Goal: Transaction & Acquisition: Purchase product/service

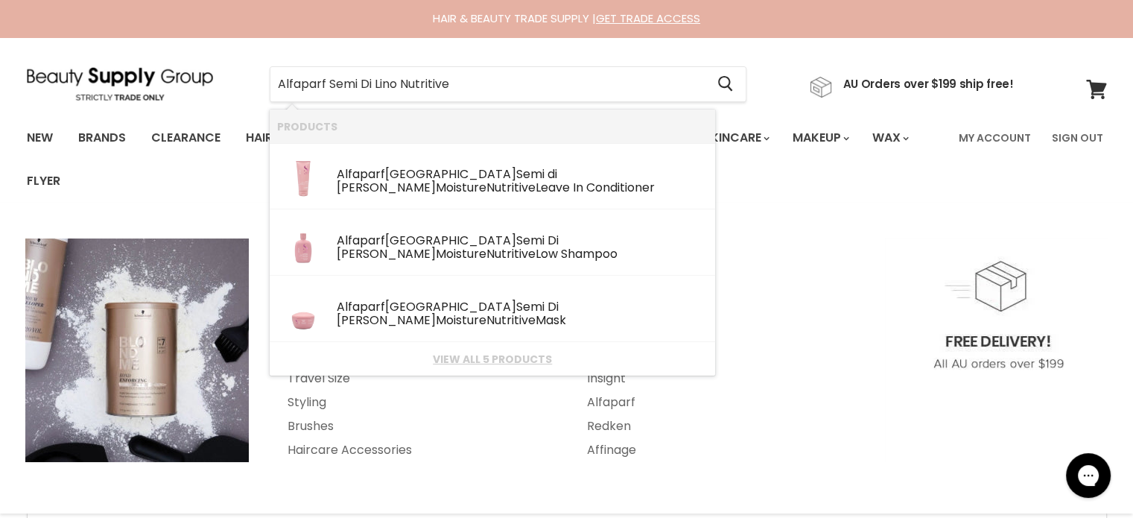
type input "Alfaparf Semi Di Lino Nutritive"
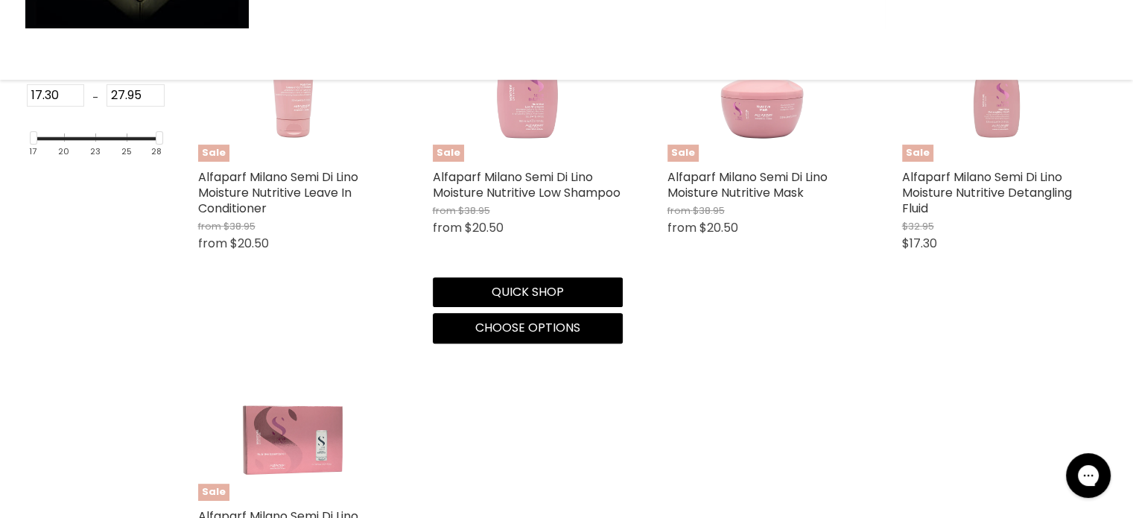
scroll to position [447, 0]
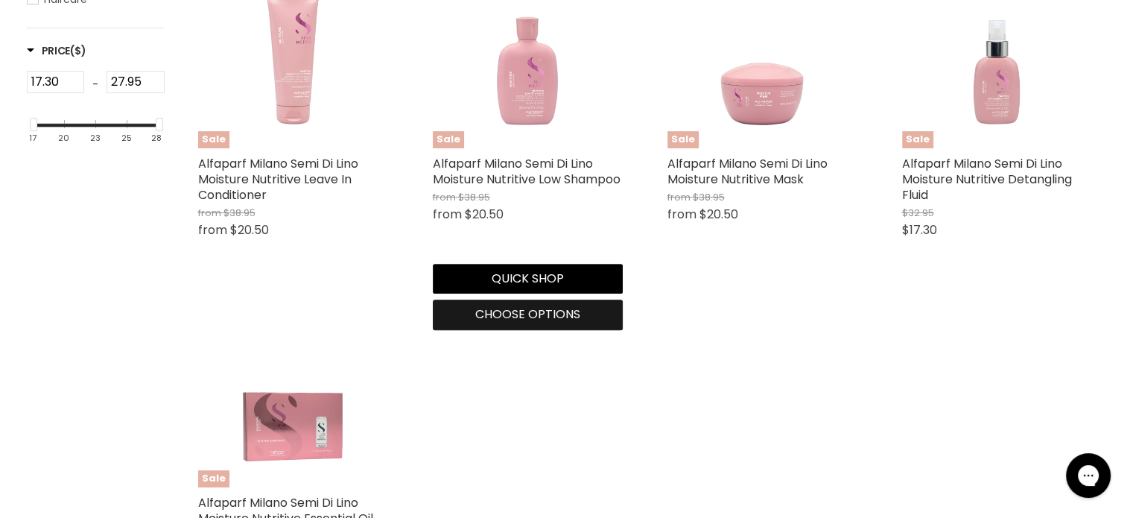
click at [518, 318] on span "Choose options" at bounding box center [527, 313] width 105 height 17
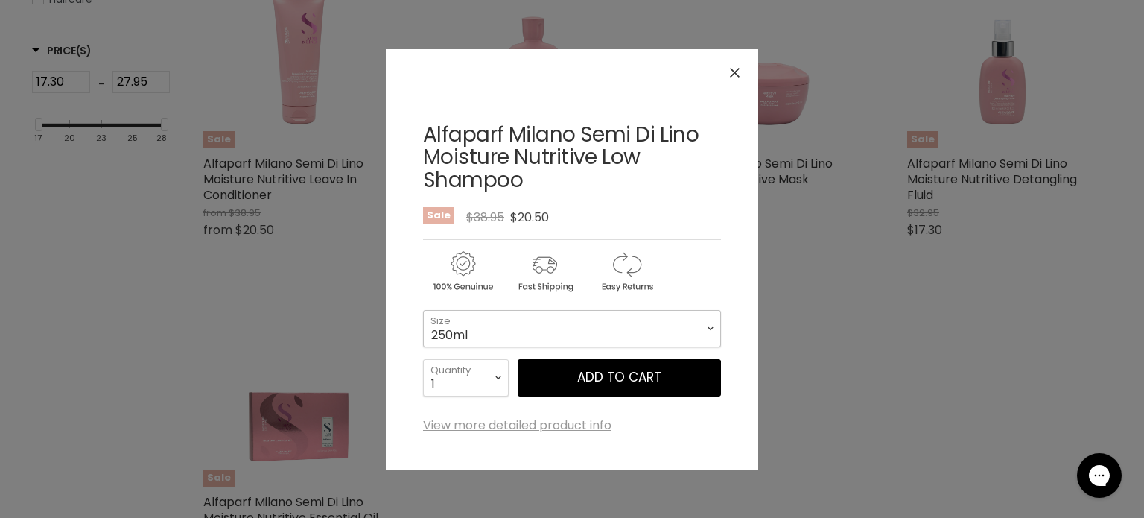
drag, startPoint x: 551, startPoint y: 318, endPoint x: 538, endPoint y: 334, distance: 20.6
click at [551, 318] on select "250ml 1 Litre" at bounding box center [572, 328] width 298 height 37
click at [423, 310] on select "250ml 1 Litre" at bounding box center [572, 328] width 298 height 37
select select "1 Litre"
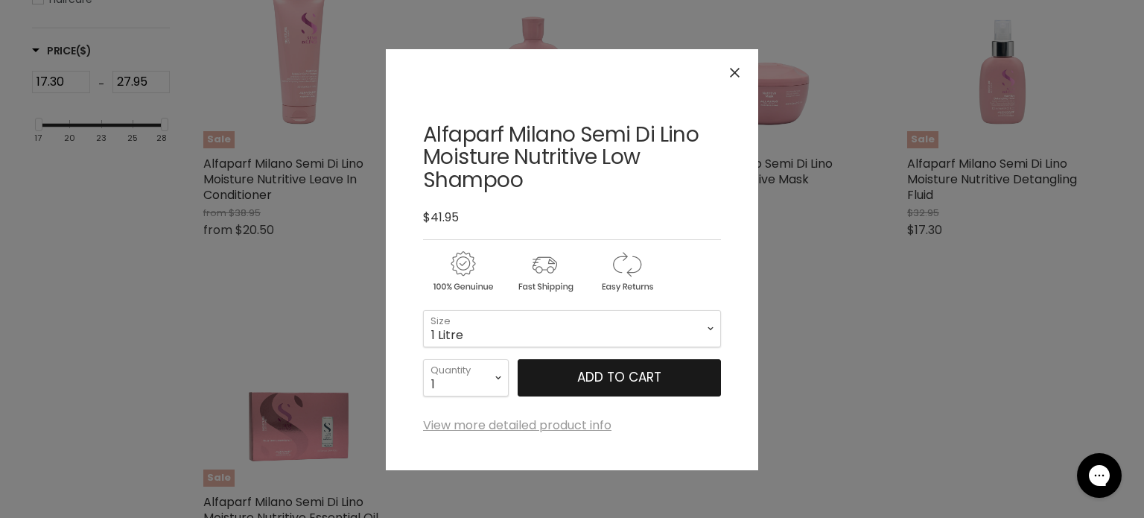
click at [581, 378] on button "Add to cart" at bounding box center [619, 377] width 203 height 37
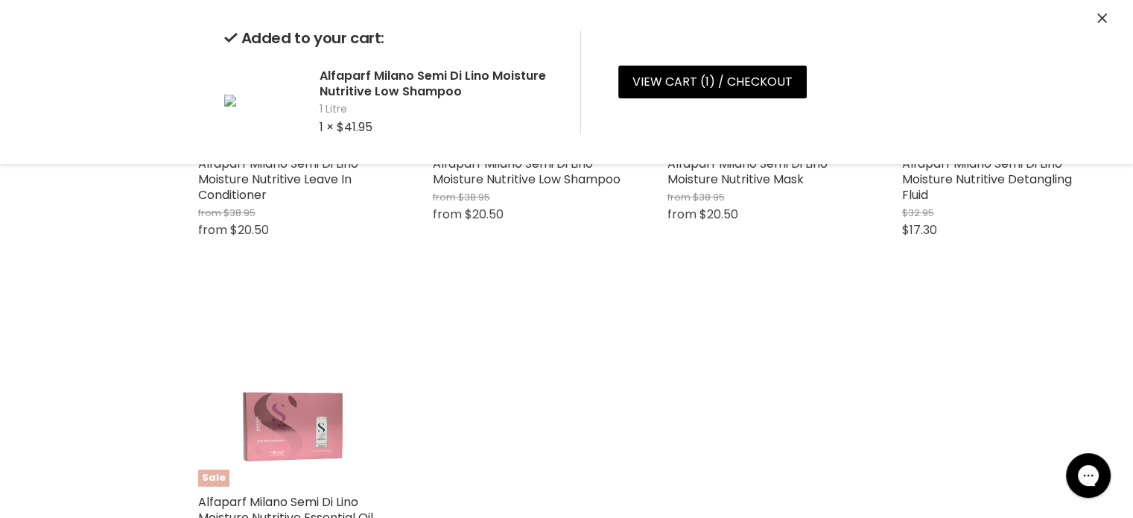
click at [1099, 13] on icon "Close" at bounding box center [1102, 18] width 10 height 10
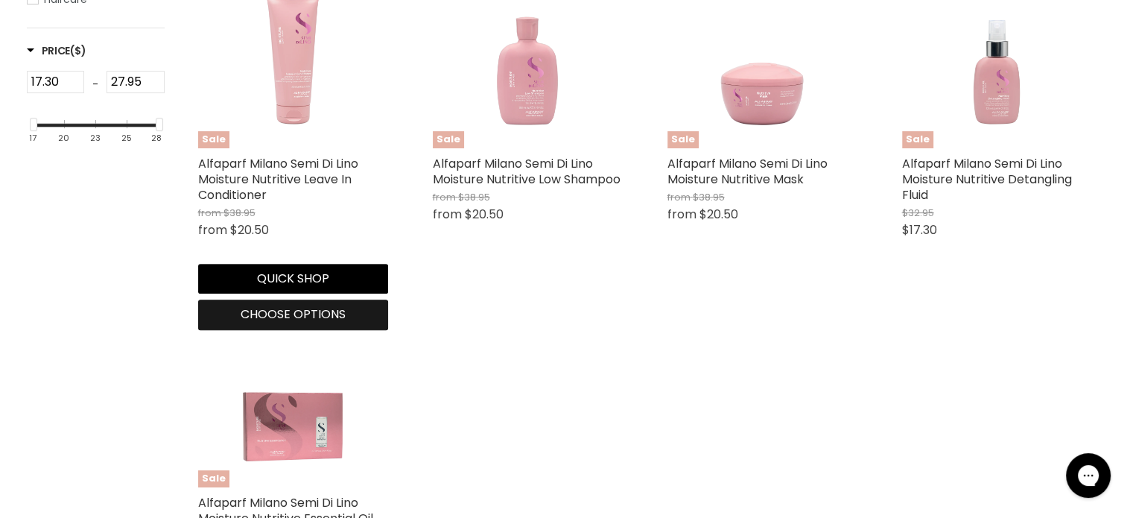
click at [293, 315] on span "Choose options" at bounding box center [293, 313] width 105 height 17
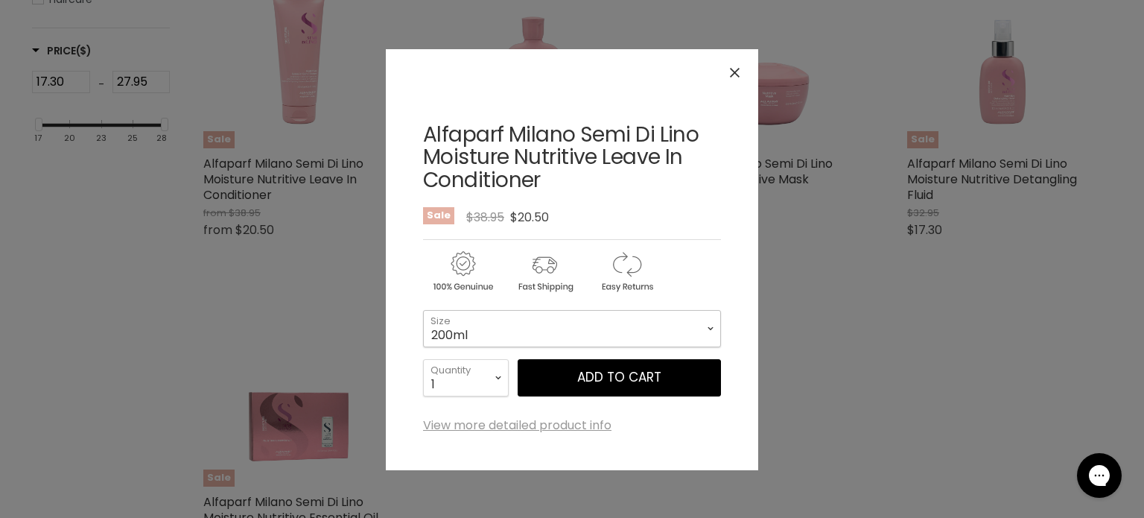
click at [497, 327] on select "200ml 1 Litre" at bounding box center [572, 328] width 298 height 37
click at [423, 310] on select "200ml 1 Litre" at bounding box center [572, 328] width 298 height 37
select select "1 Litre"
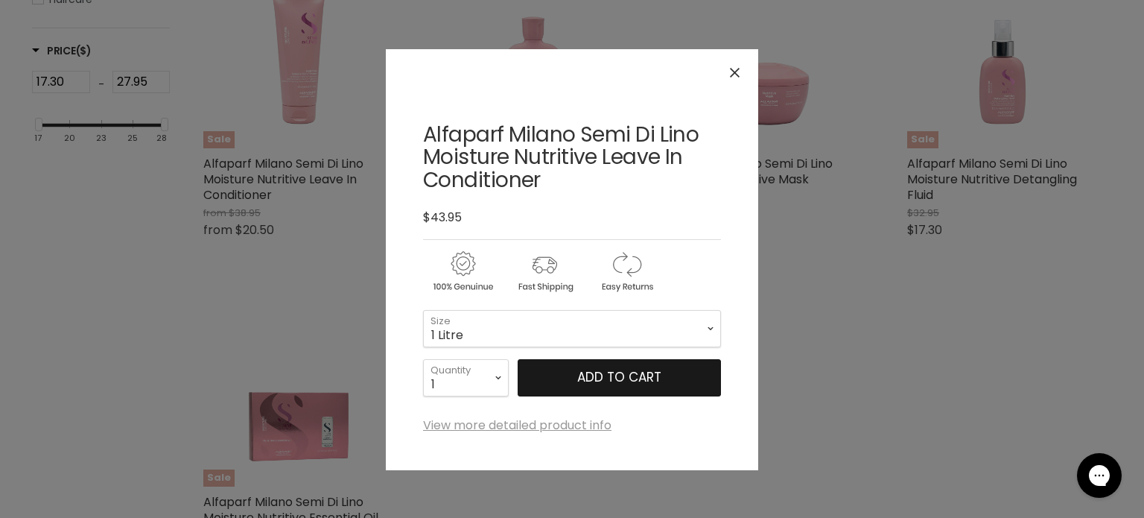
click at [603, 378] on button "Add to cart" at bounding box center [619, 377] width 203 height 37
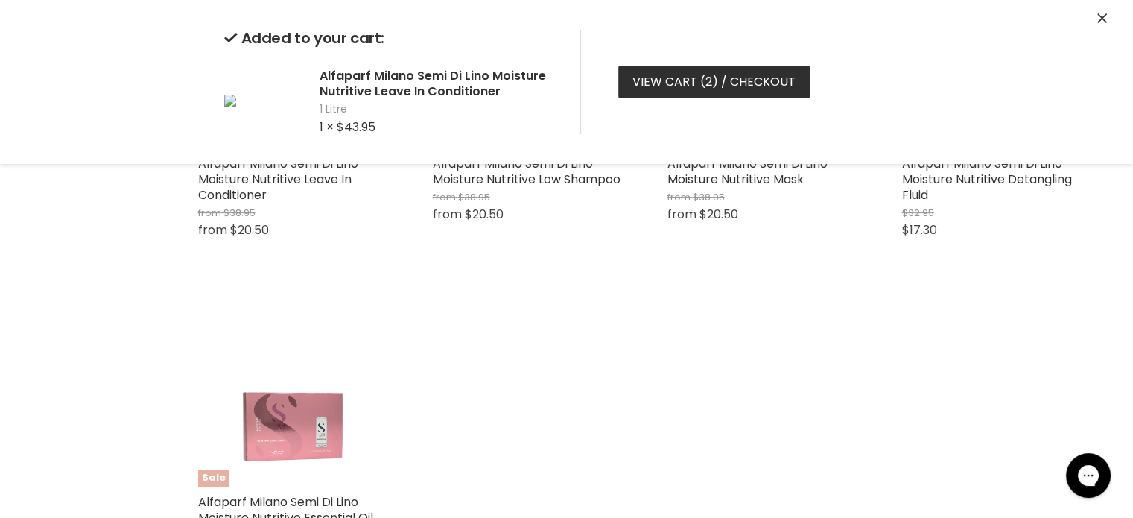
click at [688, 74] on link "View cart ( 2 ) / Checkout" at bounding box center [713, 82] width 191 height 33
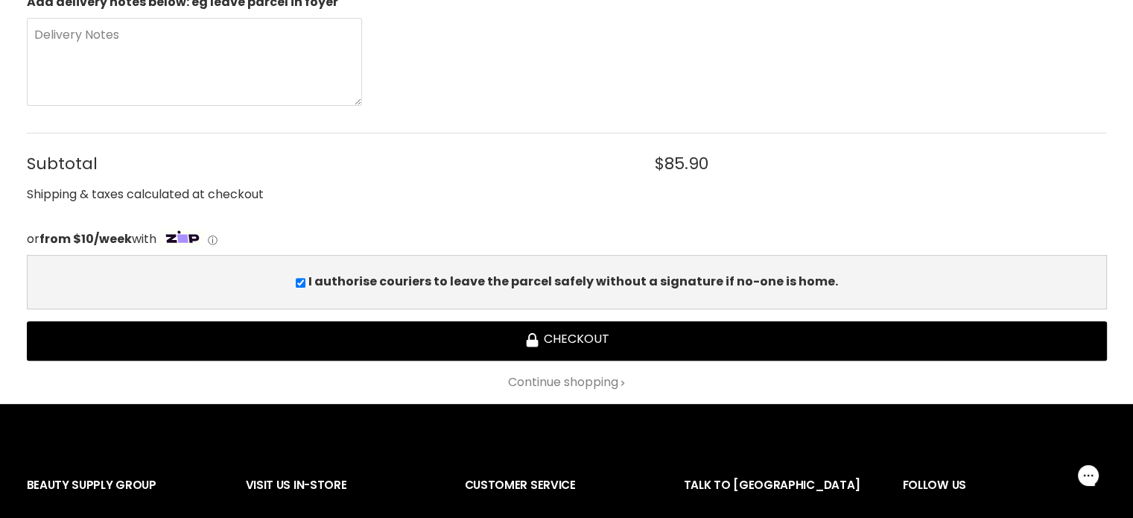
scroll to position [596, 0]
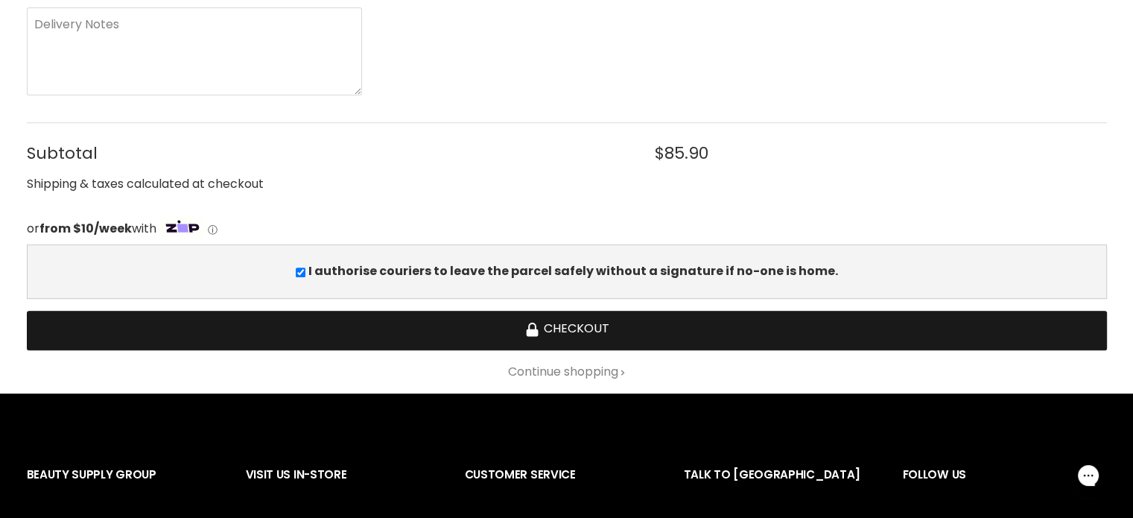
click at [563, 331] on button "Checkout" at bounding box center [567, 330] width 1080 height 39
